Goal: Contribute content

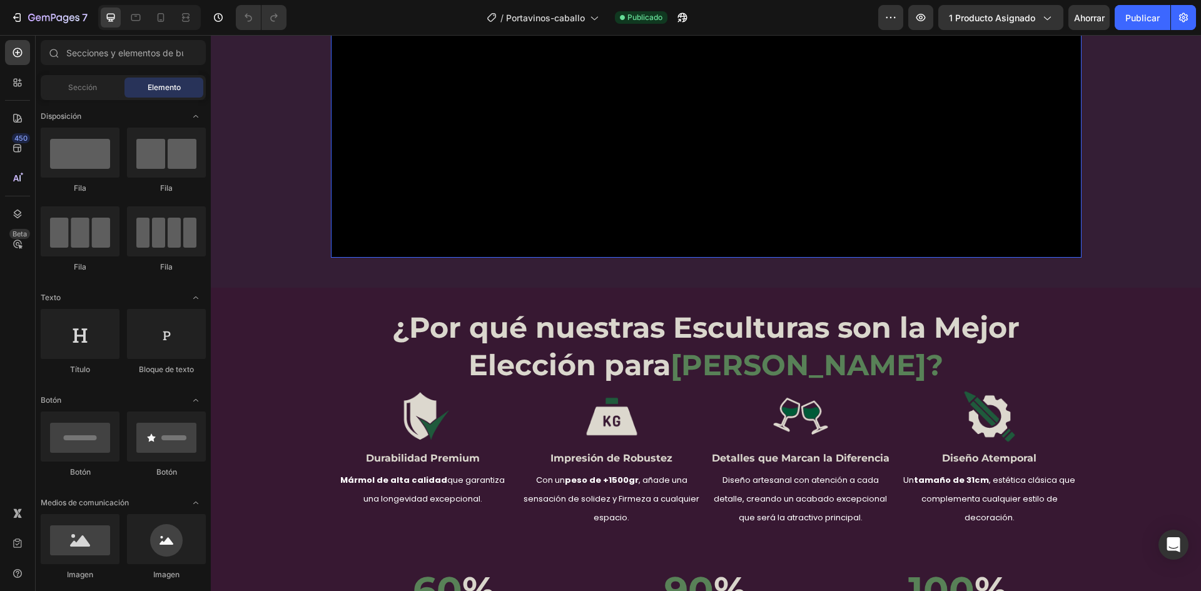
scroll to position [1752, 0]
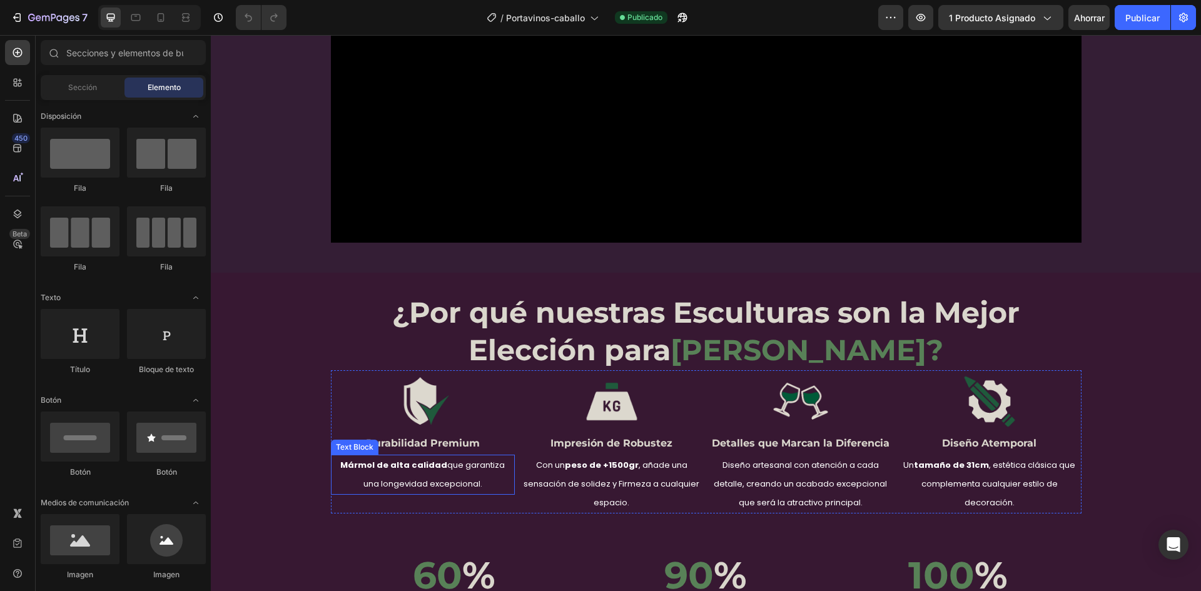
click at [392, 456] on p "Mármol de alta calidad que garantiza una longevidad excepcional." at bounding box center [422, 475] width 181 height 38
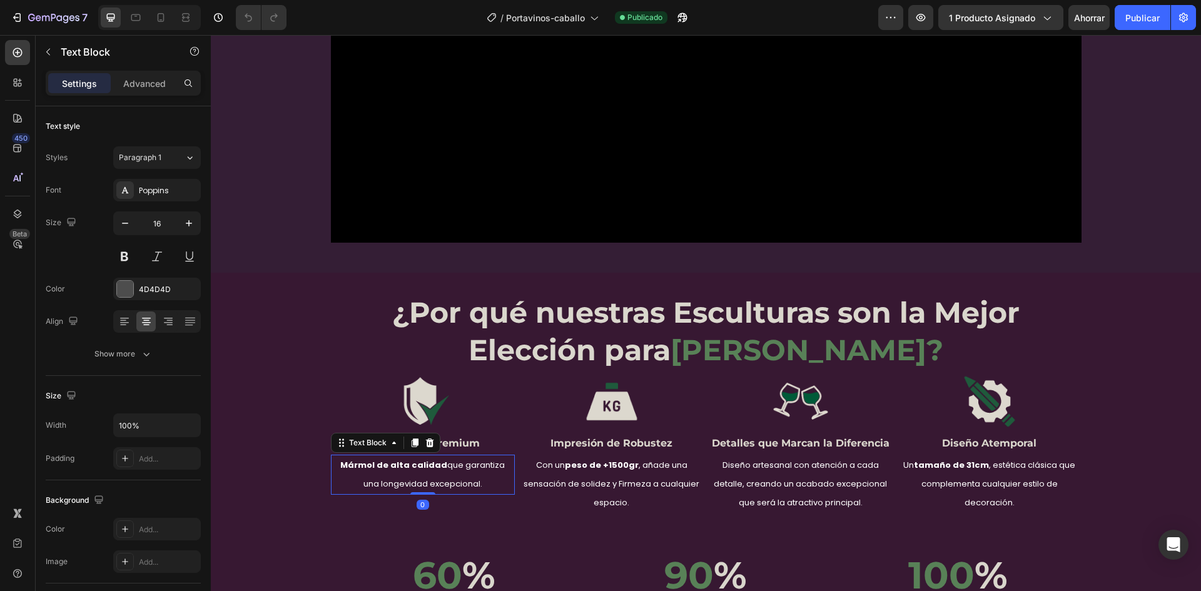
click at [392, 456] on p "Mármol de alta calidad que garantiza una longevidad excepcional." at bounding box center [422, 475] width 181 height 38
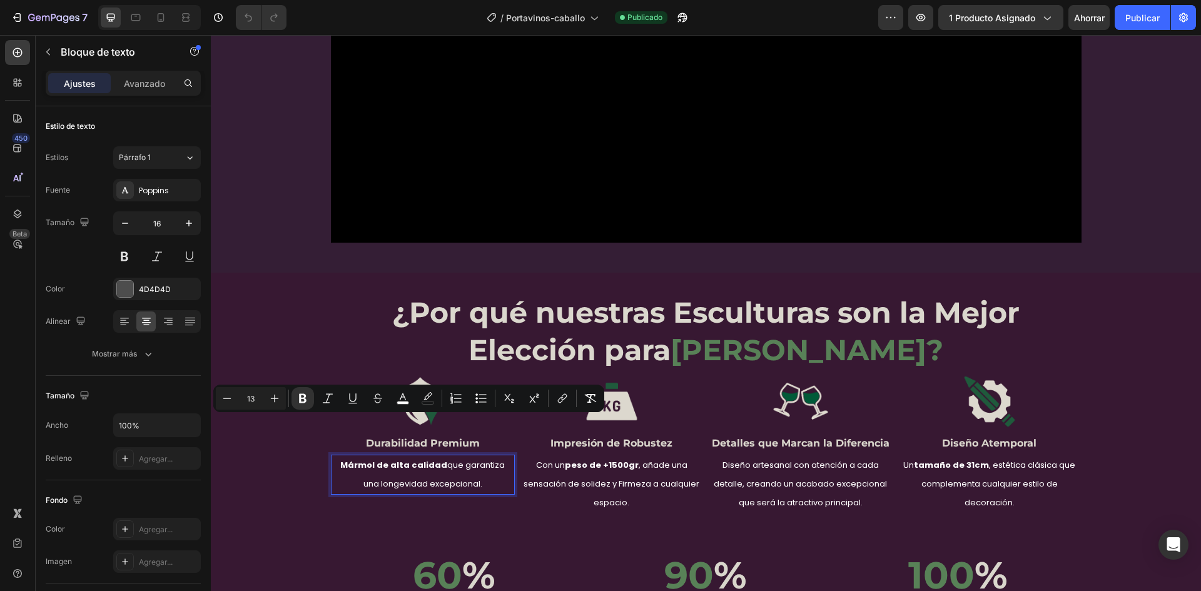
click at [364, 459] on strong "Mármol de alta calidad" at bounding box center [393, 465] width 107 height 12
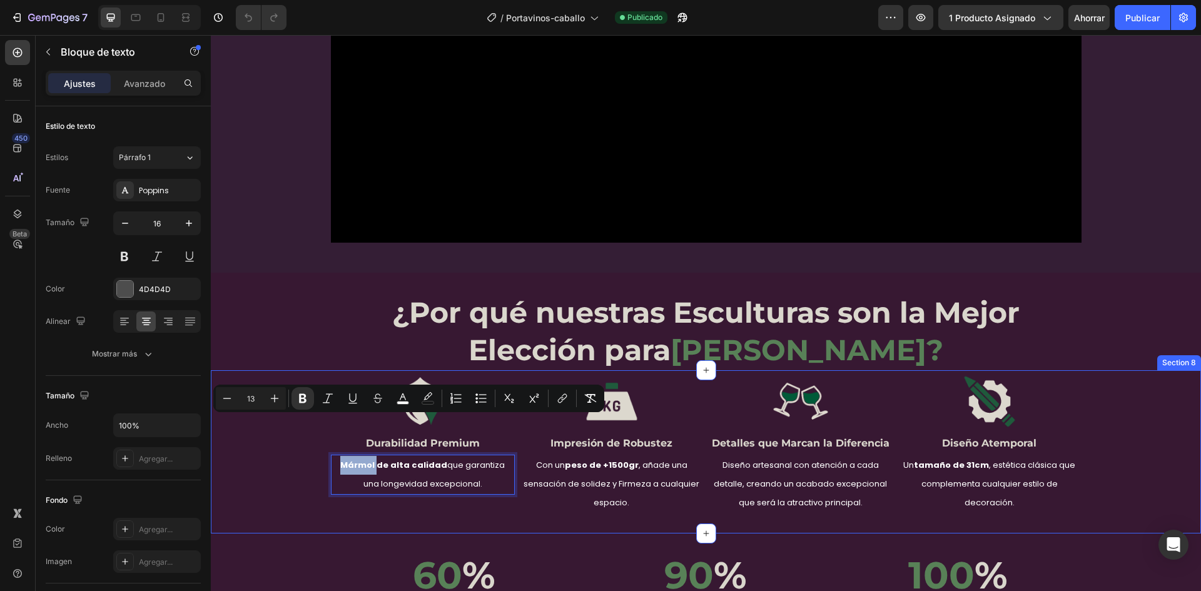
drag, startPoint x: 365, startPoint y: 425, endPoint x: 308, endPoint y: 431, distance: 57.9
click at [308, 431] on div "Image Durabilidad Premium Heading Mármol de alta calidad que garantiza una long…" at bounding box center [706, 441] width 991 height 143
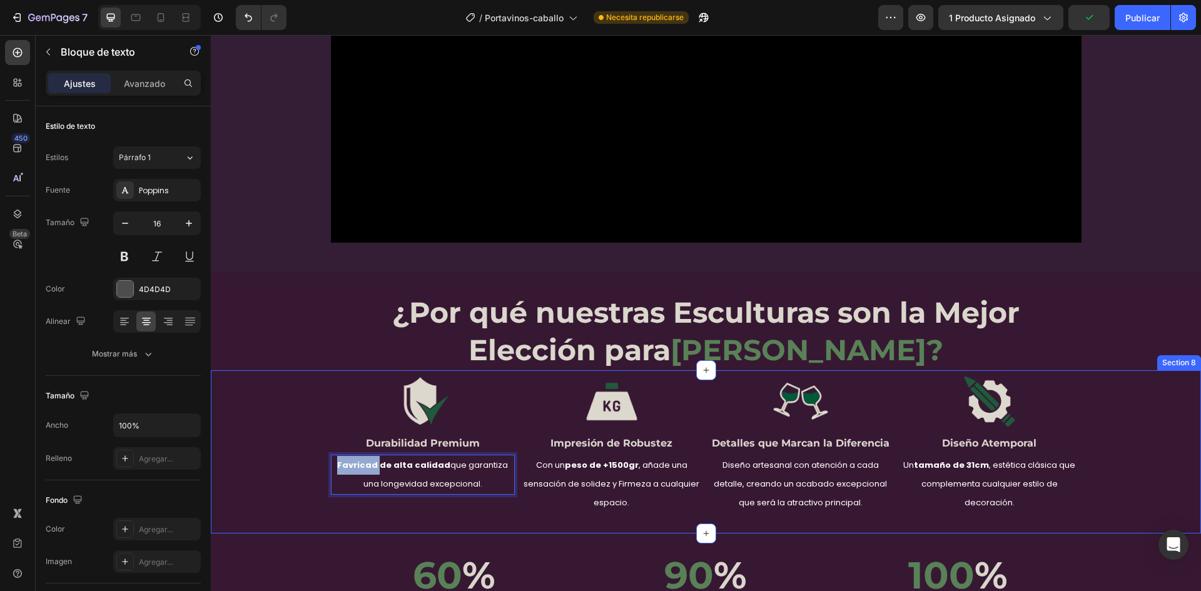
drag, startPoint x: 367, startPoint y: 422, endPoint x: 302, endPoint y: 421, distance: 64.5
click at [302, 421] on div "Image Durabilidad Premium Heading Favricad de alta calidad que garantiza una lo…" at bounding box center [706, 441] width 991 height 143
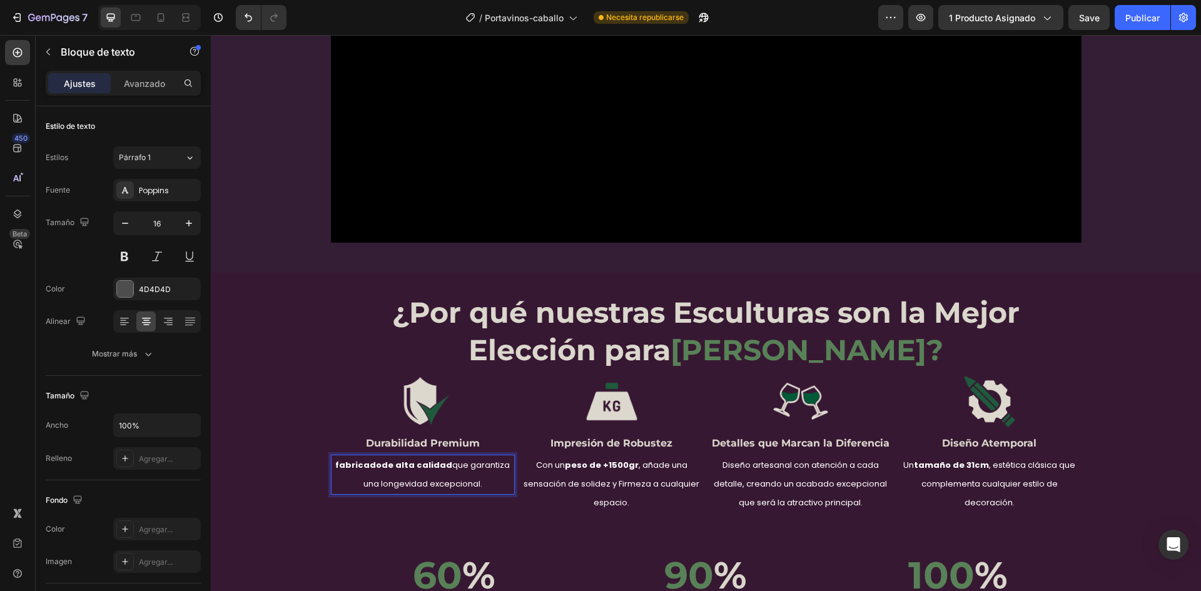
click at [335, 459] on strong "fabricadode alta calidad" at bounding box center [393, 465] width 117 height 12
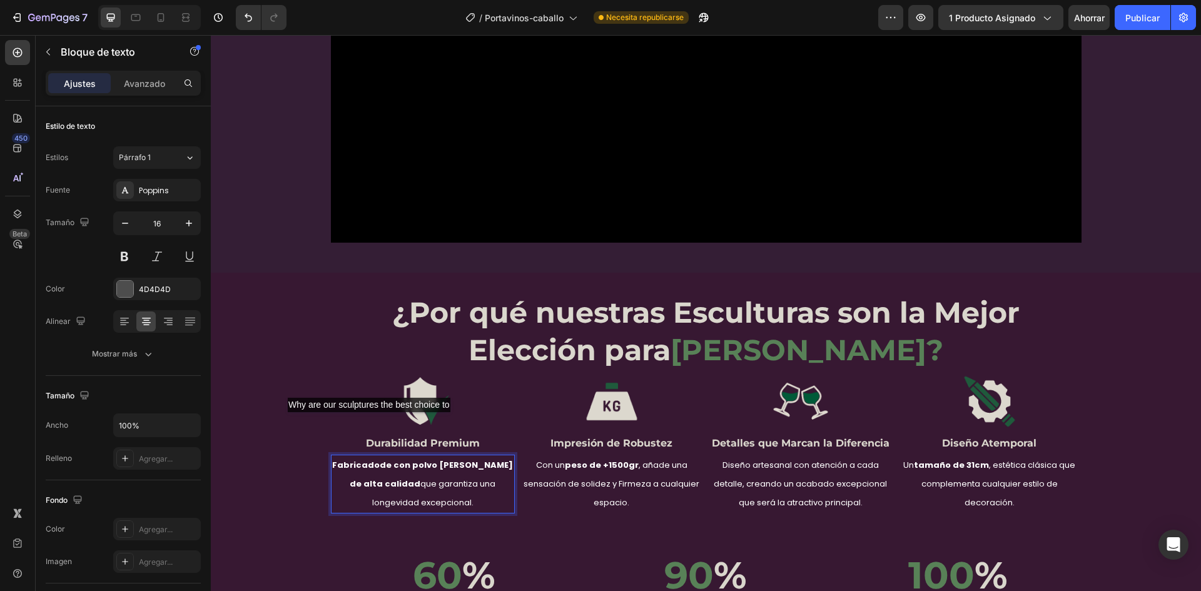
click at [374, 459] on strong "Fabricadode con polvo [PERSON_NAME] de alta calidad" at bounding box center [422, 474] width 181 height 31
click at [383, 459] on strong "Fabricadode con polvo [PERSON_NAME] de alta calidad" at bounding box center [422, 474] width 181 height 31
drag, startPoint x: 380, startPoint y: 424, endPoint x: 333, endPoint y: 421, distance: 47.0
click at [334, 456] on p "Fabricado con polvo [PERSON_NAME] de alta calidad que garantiza una longevidad …" at bounding box center [422, 484] width 181 height 56
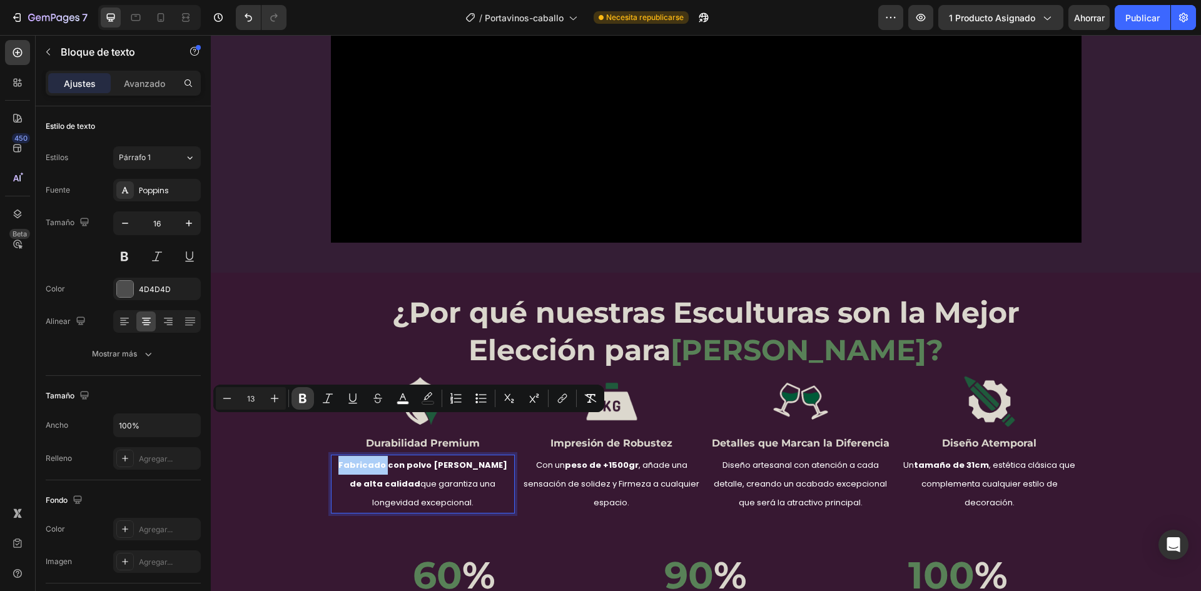
click at [305, 399] on icon "Editor contextual toolbar" at bounding box center [303, 398] width 8 height 9
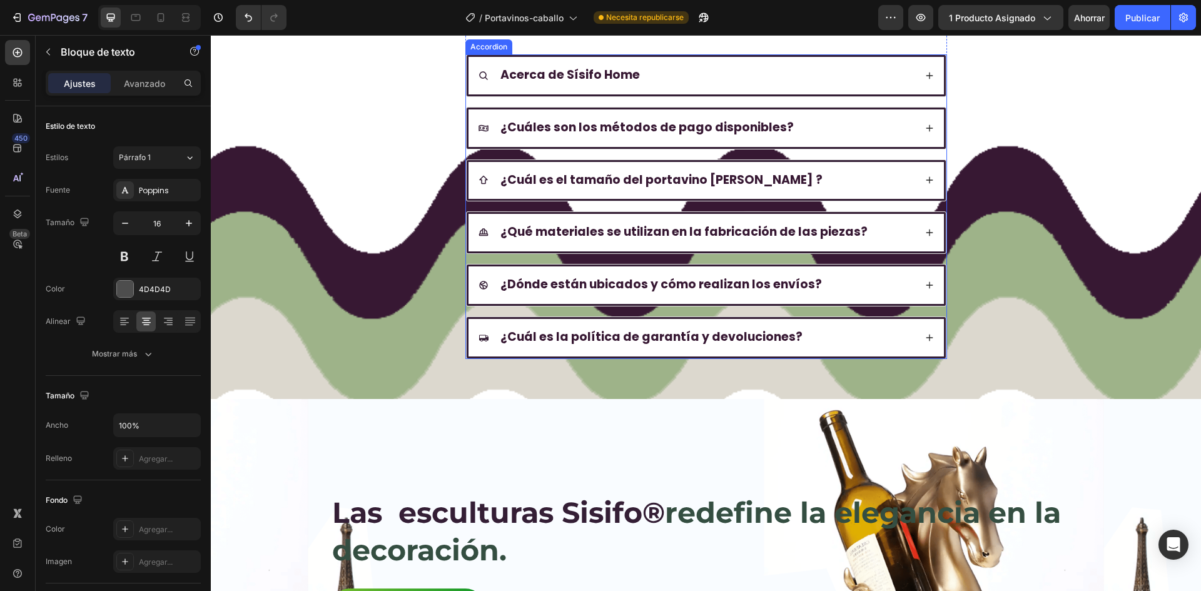
scroll to position [4490, 0]
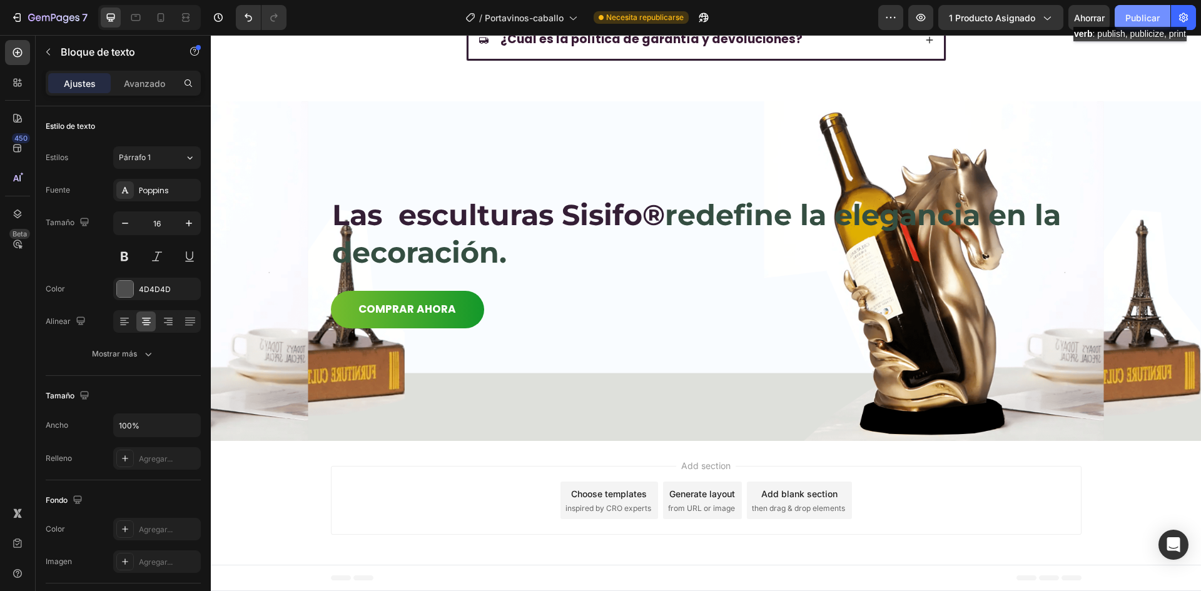
click at [1140, 14] on font "Publicar" at bounding box center [1143, 18] width 34 height 11
